Goal: Transaction & Acquisition: Purchase product/service

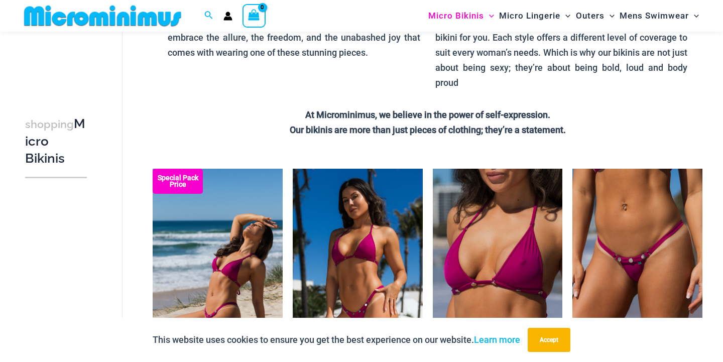
scroll to position [197, 0]
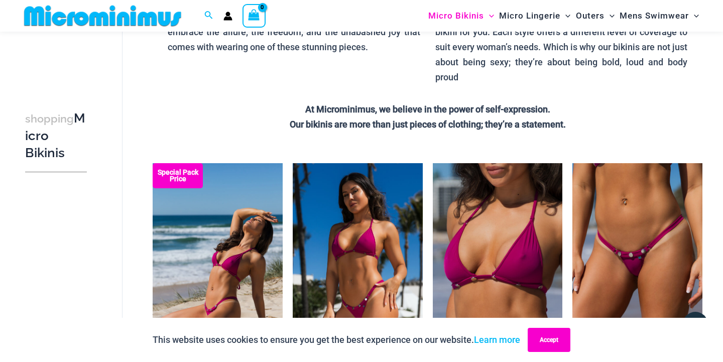
click at [546, 340] on button "Accept" at bounding box center [549, 340] width 43 height 24
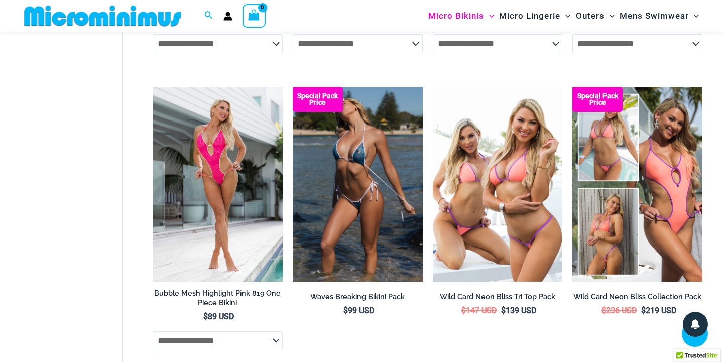
scroll to position [1759, 0]
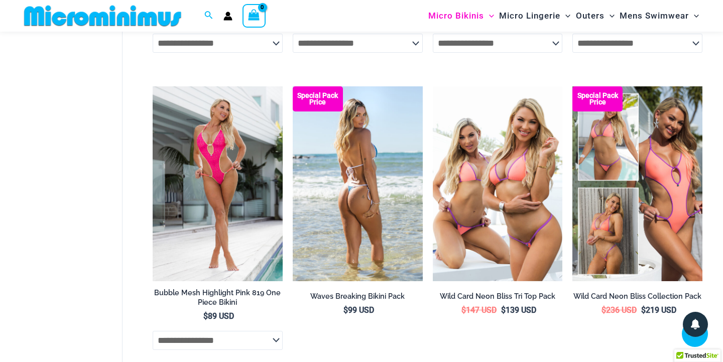
click at [345, 168] on img at bounding box center [358, 183] width 130 height 195
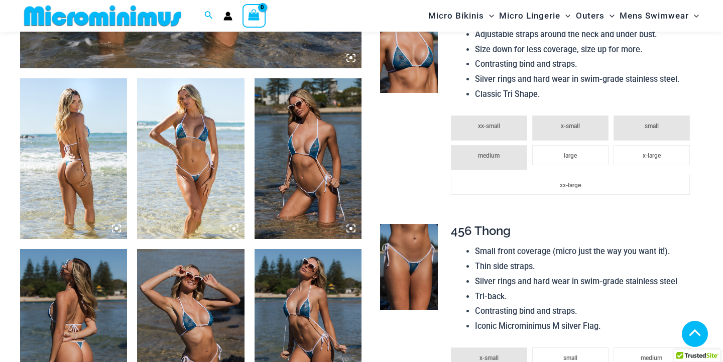
scroll to position [543, 0]
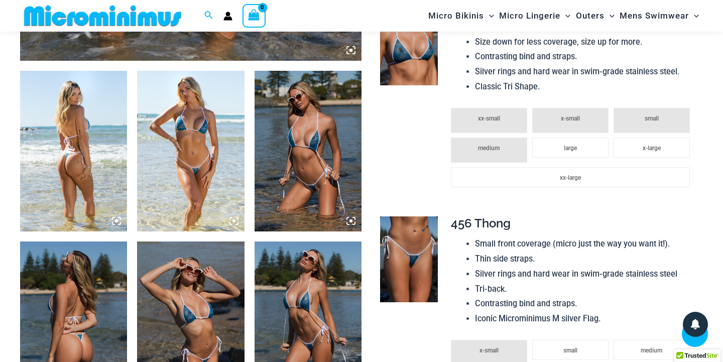
click at [410, 226] on img at bounding box center [408, 259] width 57 height 86
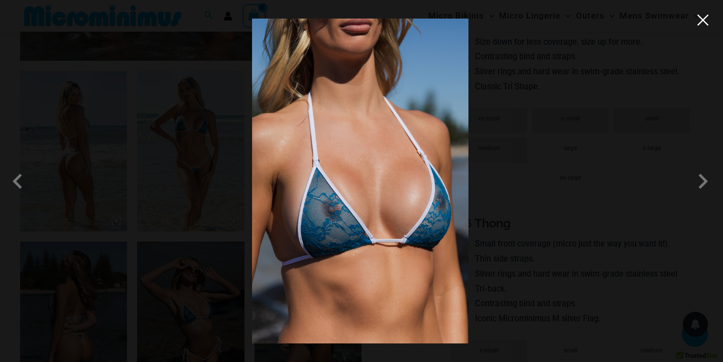
click at [700, 25] on button "Close" at bounding box center [702, 20] width 15 height 15
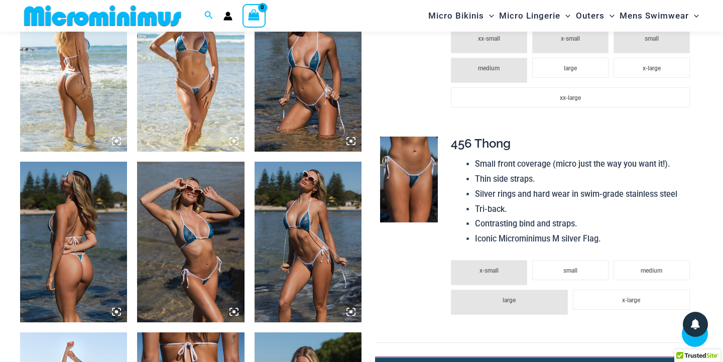
scroll to position [622, 0]
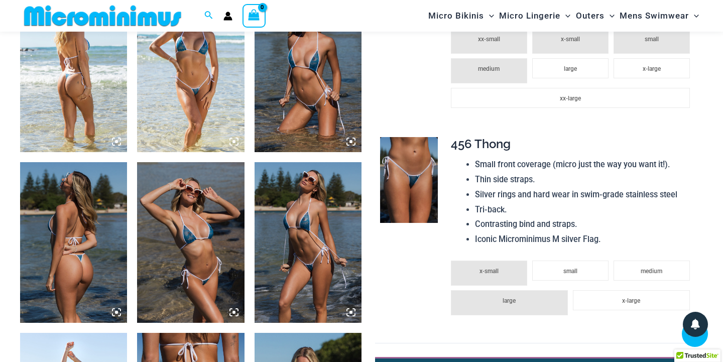
click at [189, 88] on img at bounding box center [190, 71] width 107 height 161
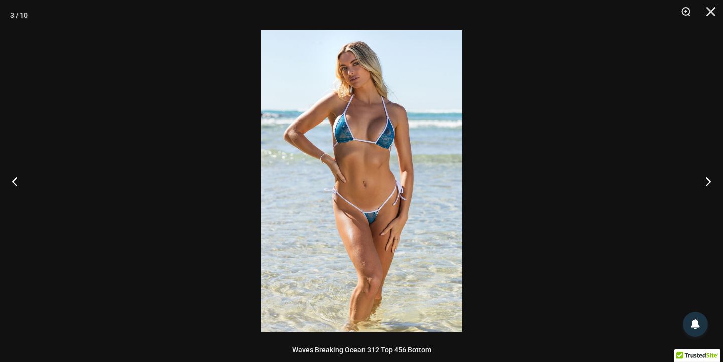
click at [421, 118] on img at bounding box center [361, 181] width 201 height 302
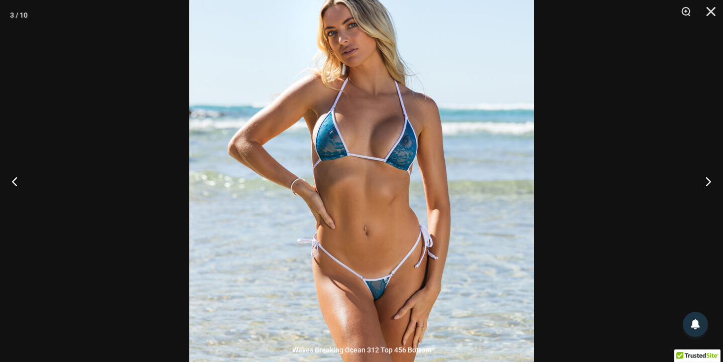
click at [549, 92] on div at bounding box center [361, 181] width 723 height 362
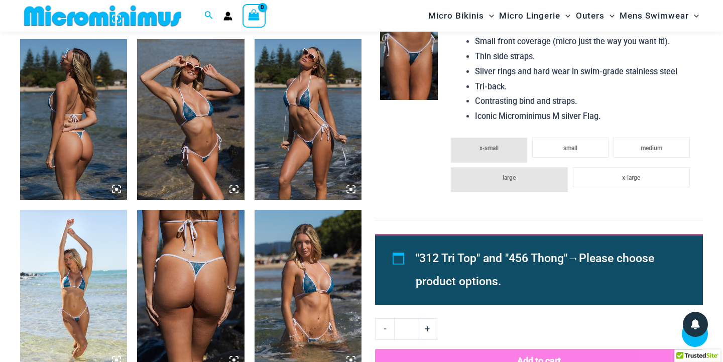
scroll to position [745, 0]
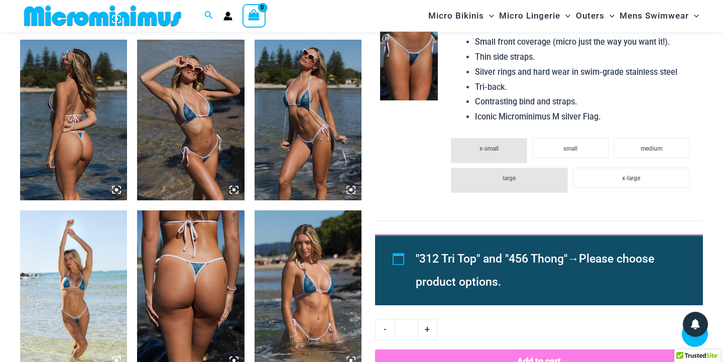
click at [183, 285] on img at bounding box center [190, 290] width 107 height 161
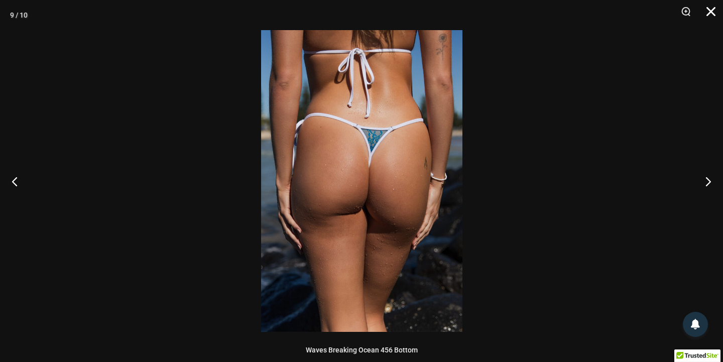
click at [710, 12] on button "Close" at bounding box center [707, 15] width 25 height 30
